Goal: Transaction & Acquisition: Purchase product/service

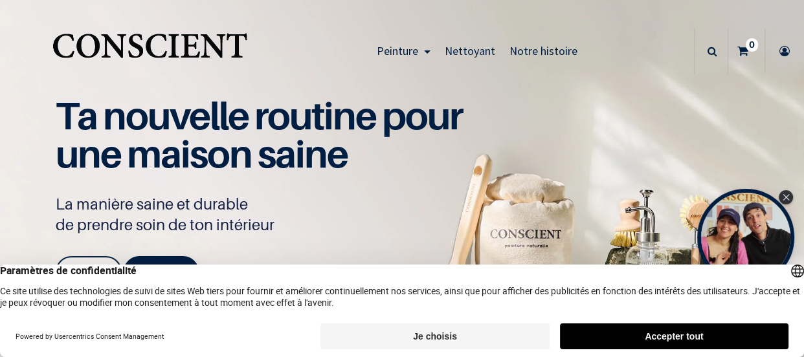
click at [603, 345] on button "Accepter tout" at bounding box center [674, 337] width 229 height 26
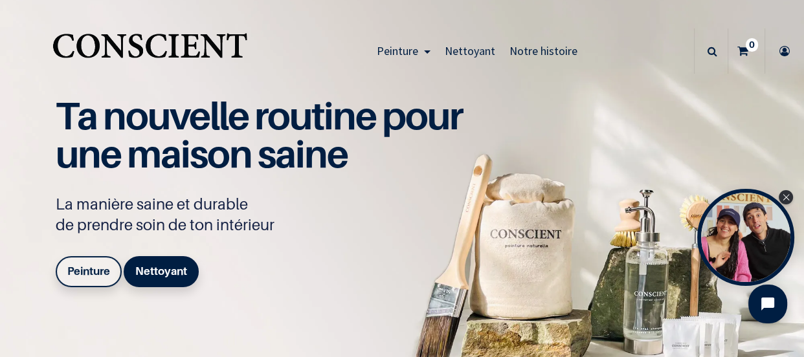
click at [110, 278] on b "Peinture" at bounding box center [88, 271] width 43 height 13
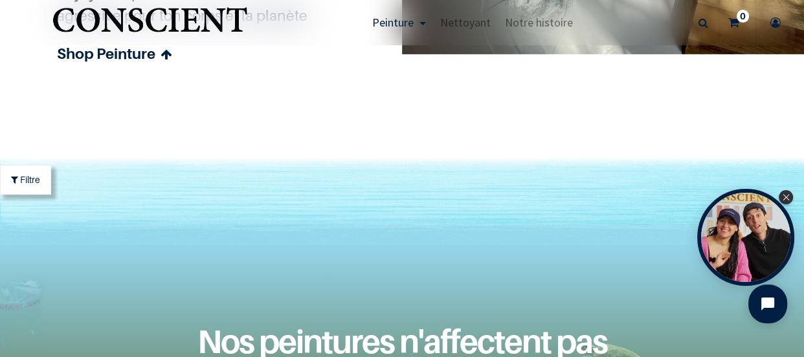
scroll to position [3833, 0]
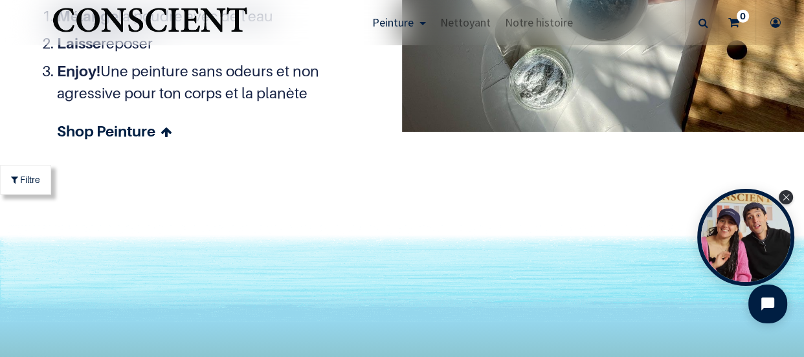
scroll to position [3948, 0]
